Goal: Task Accomplishment & Management: Complete application form

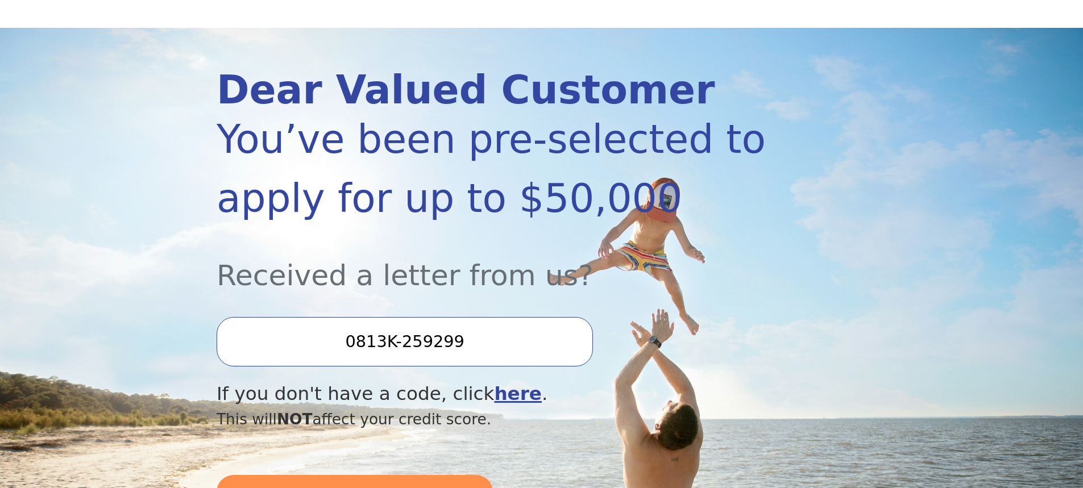
scroll to position [114, 0]
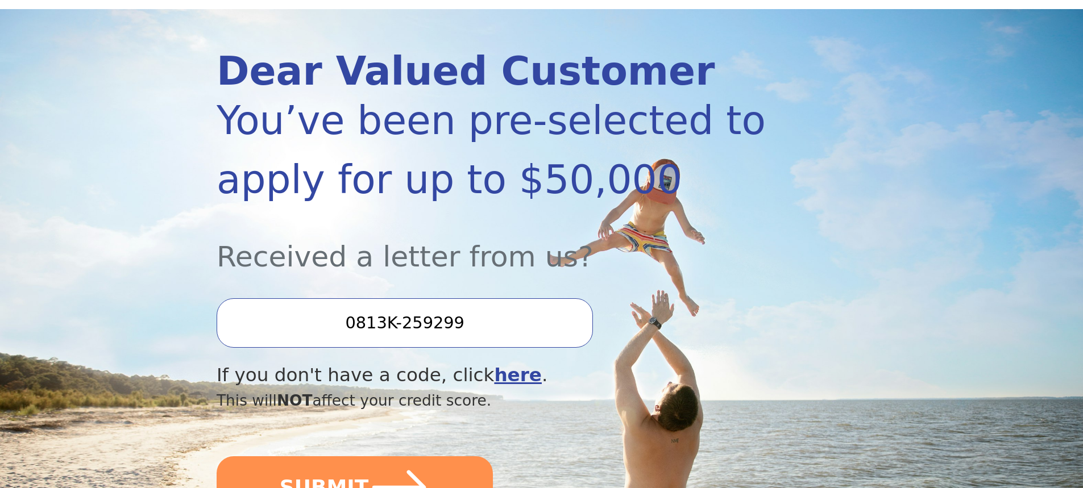
click at [442, 324] on input "0813K-259299" at bounding box center [405, 322] width 376 height 49
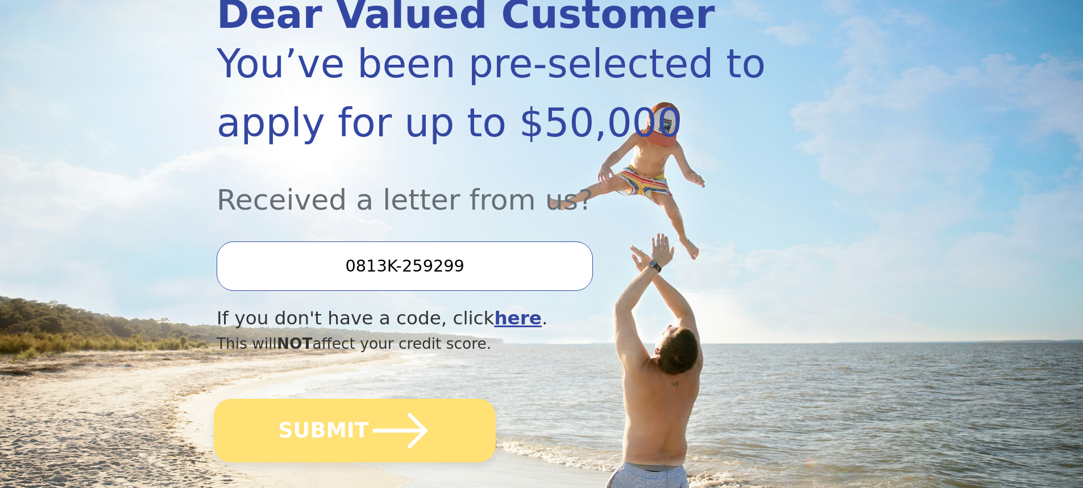
click at [374, 422] on icon "submit" at bounding box center [400, 430] width 63 height 63
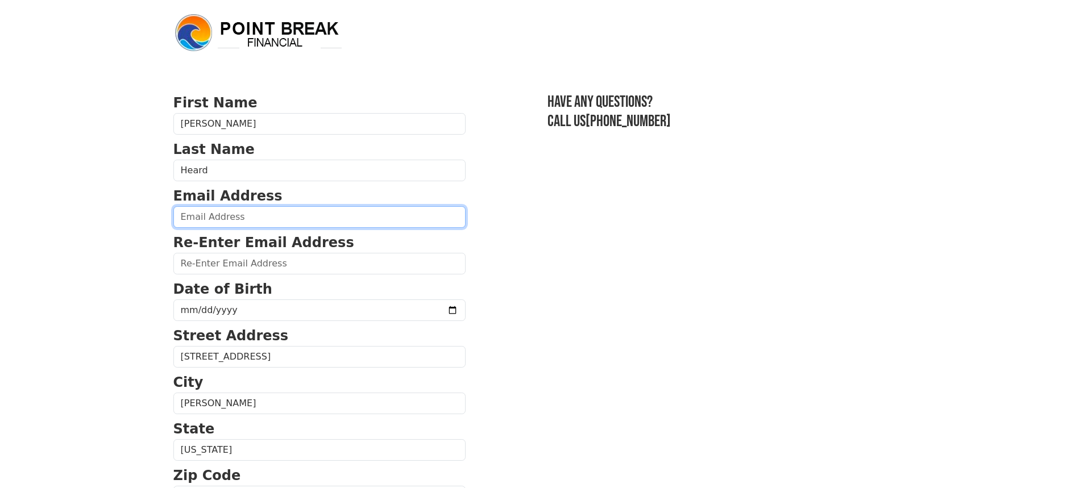
click at [261, 220] on input "email" at bounding box center [319, 217] width 292 height 22
type input "spencerh68@gmail.com"
type input "(984) 225-5176"
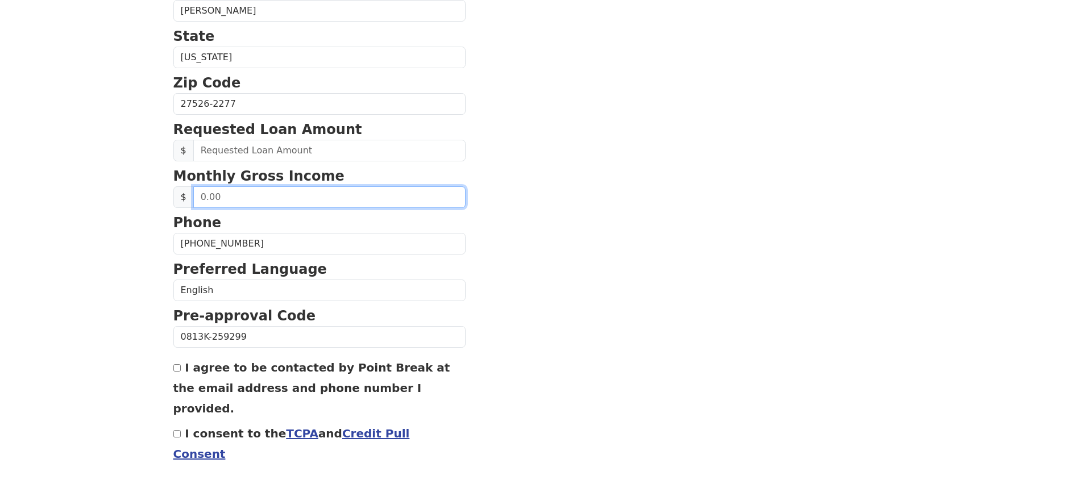
click at [247, 197] on input "text" at bounding box center [329, 197] width 272 height 22
type input "7,500.00"
click at [177, 368] on input "I agree to be contacted by Point Break at the email address and phone number I …" at bounding box center [176, 367] width 7 height 7
checkbox input "true"
click at [177, 430] on input "I consent to the TCPA and Credit Pull Consent" at bounding box center [176, 433] width 7 height 7
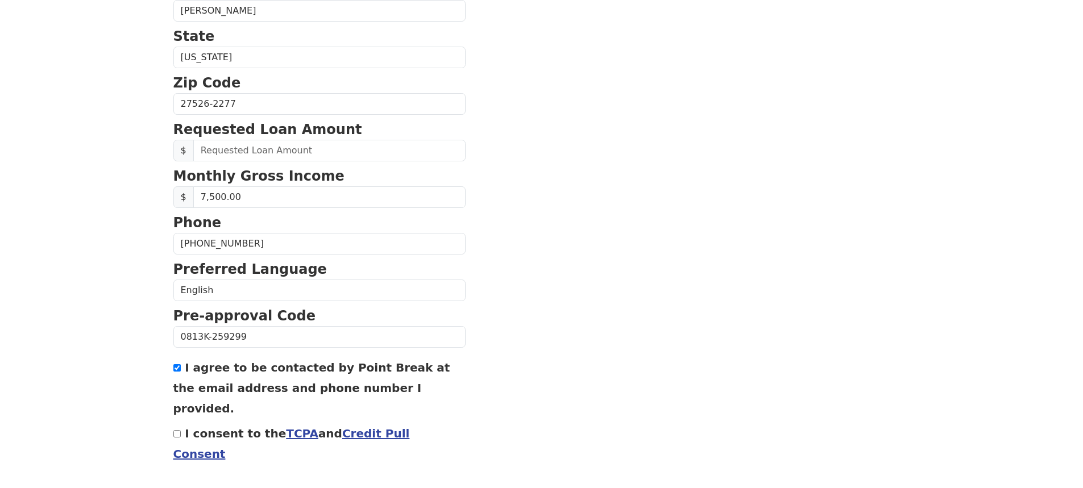
checkbox input "true"
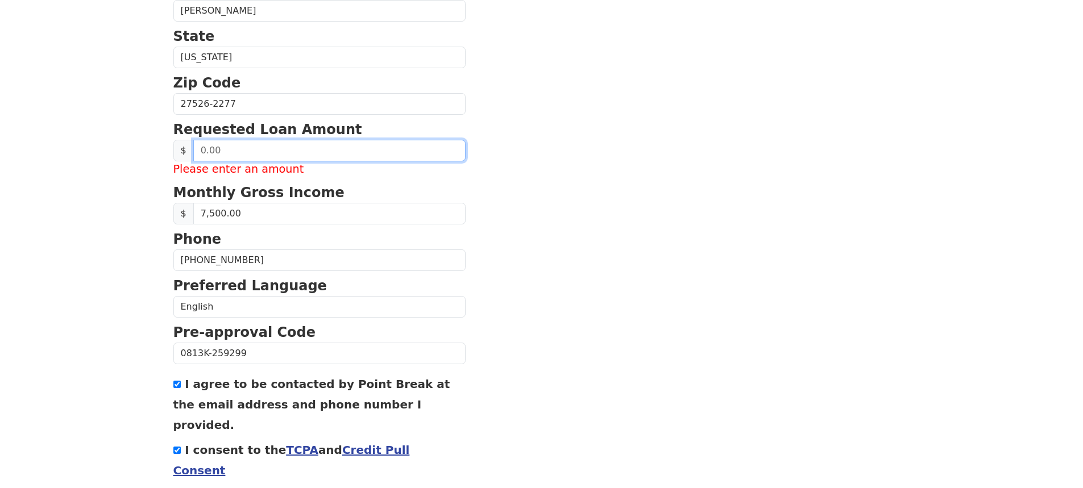
click at [232, 156] on input "text" at bounding box center [329, 151] width 272 height 22
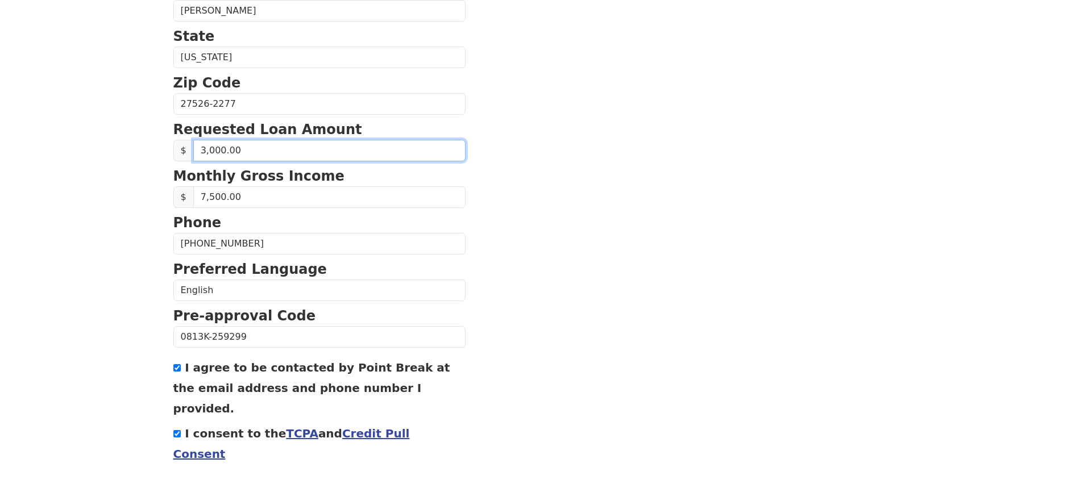
type input "30,000.00"
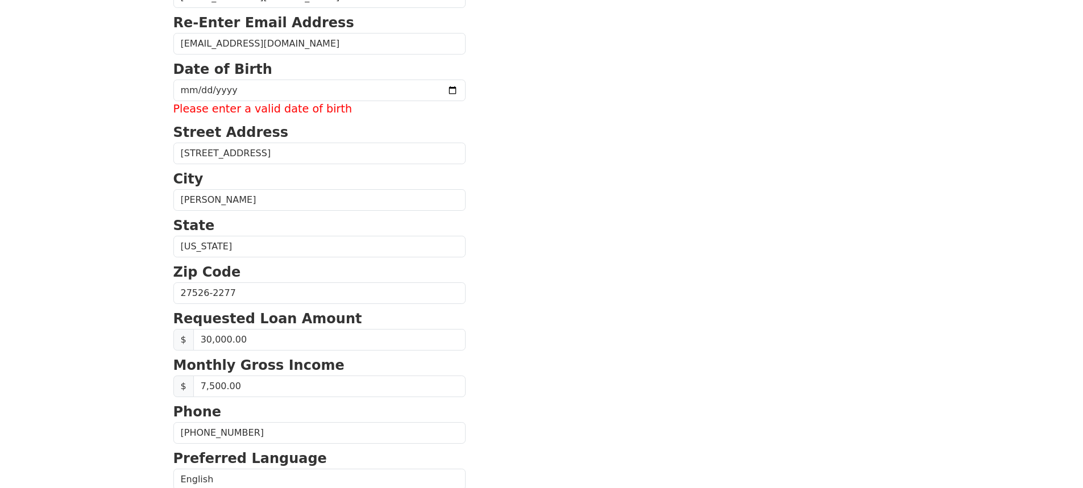
scroll to position [201, 0]
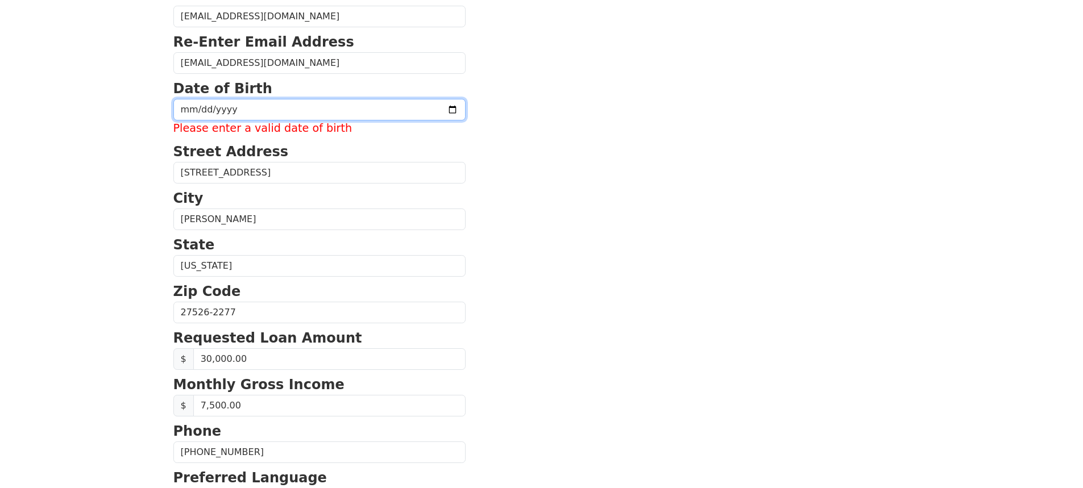
click at [283, 114] on input "date" at bounding box center [319, 110] width 292 height 22
type input "1968-04-01"
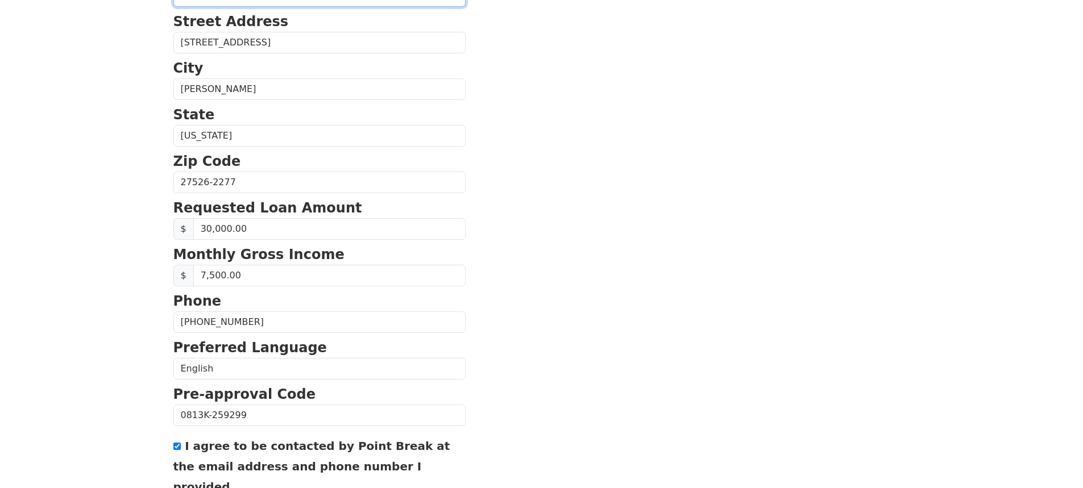
scroll to position [390, 0]
